Goal: Navigation & Orientation: Find specific page/section

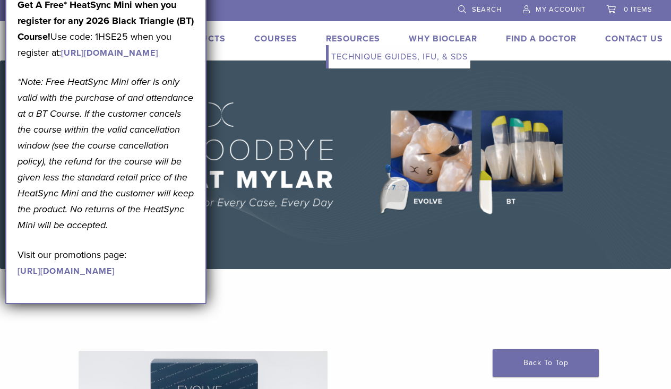
click at [360, 60] on link "Technique Guides, IFU, & SDS" at bounding box center [400, 56] width 142 height 23
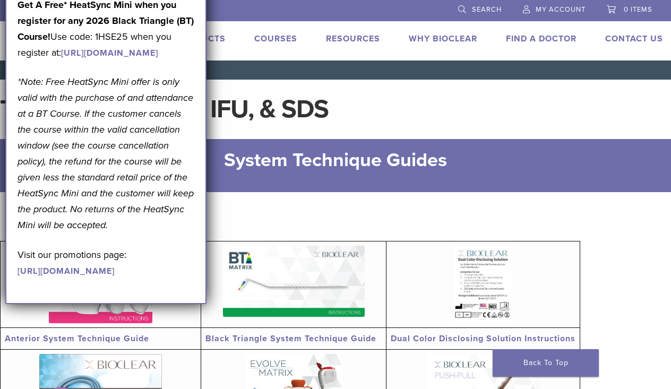
click at [218, 37] on link "Products" at bounding box center [200, 38] width 49 height 11
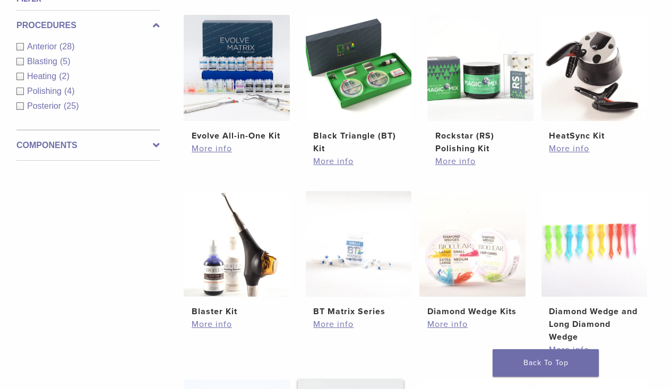
scroll to position [396, 0]
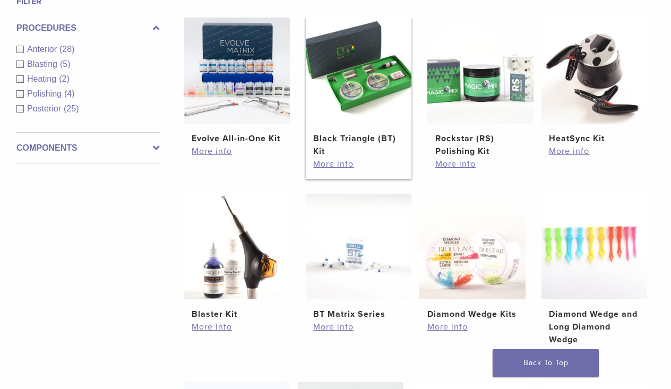
click at [362, 98] on img at bounding box center [359, 71] width 106 height 106
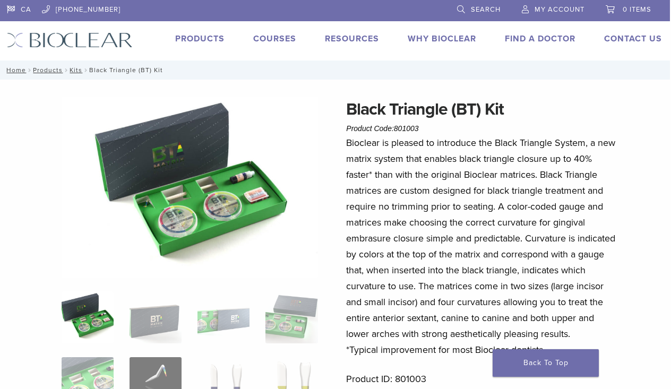
scroll to position [0, 1]
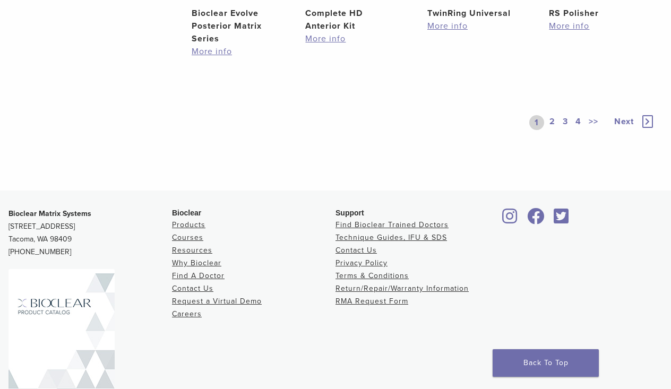
scroll to position [850, 0]
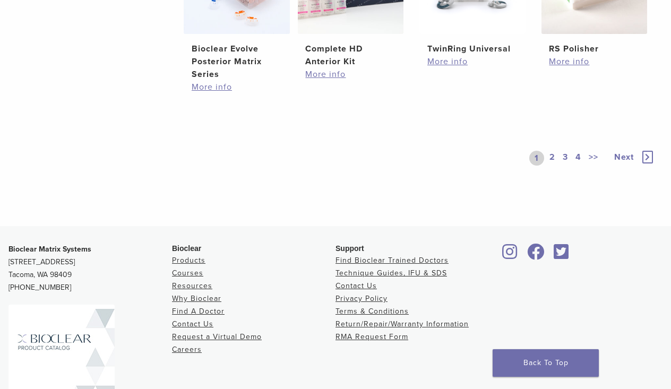
click at [593, 166] on link ">>" at bounding box center [594, 158] width 14 height 15
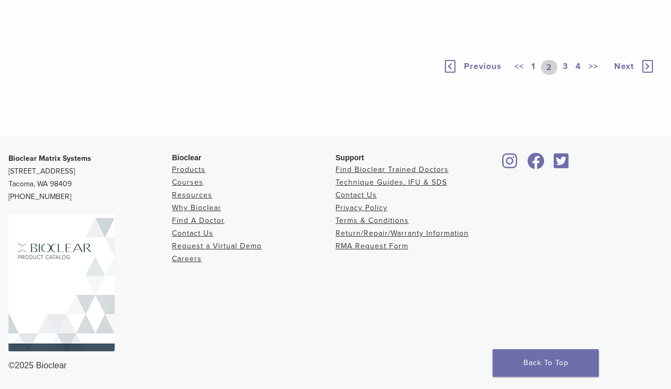
click at [572, 92] on div "Previous << 1 2 3 4 >> Next" at bounding box center [549, 67] width 212 height 49
click at [566, 75] on link "3" at bounding box center [566, 67] width 10 height 15
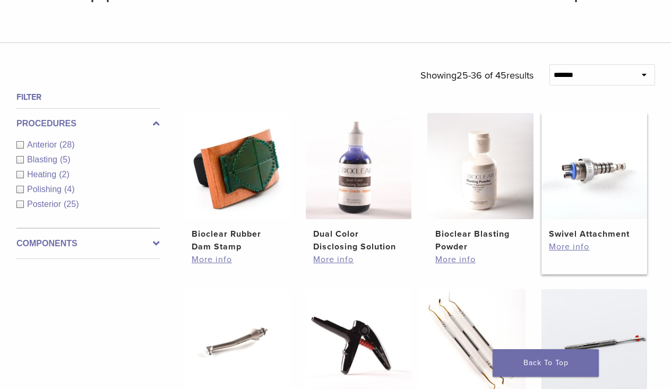
scroll to position [299, 0]
